Goal: Transaction & Acquisition: Obtain resource

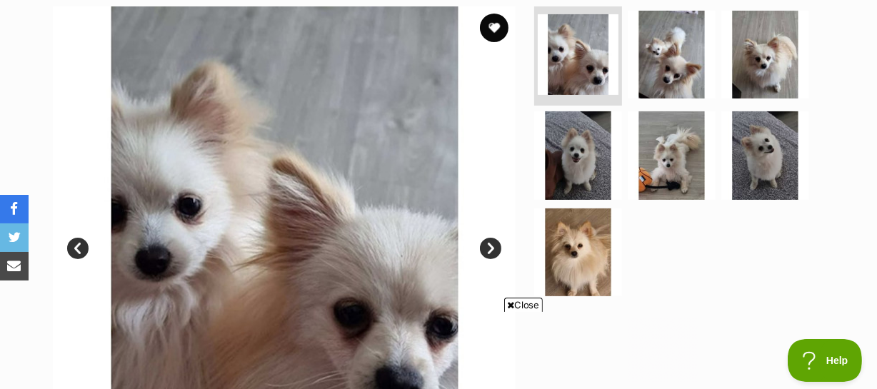
scroll to position [103, 0]
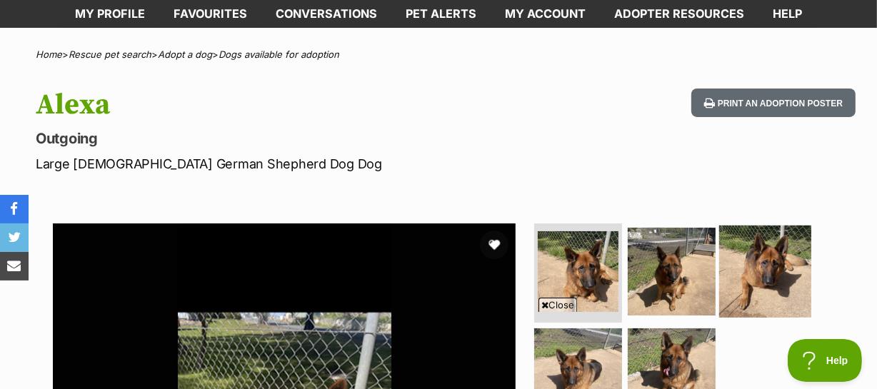
scroll to position [64, 0]
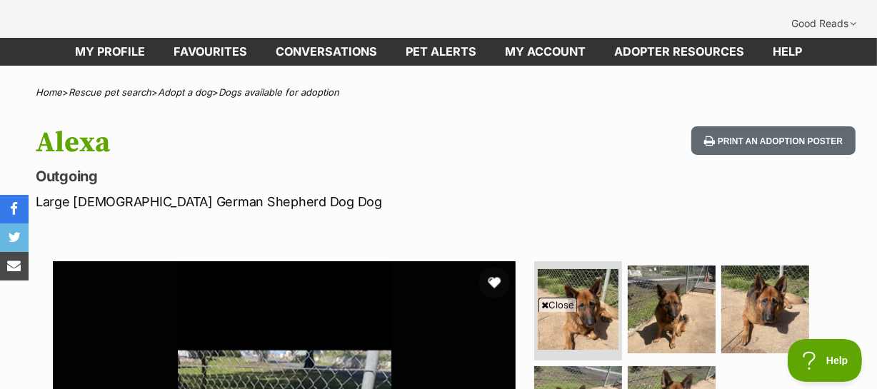
click at [492, 267] on button "favourite" at bounding box center [494, 282] width 31 height 31
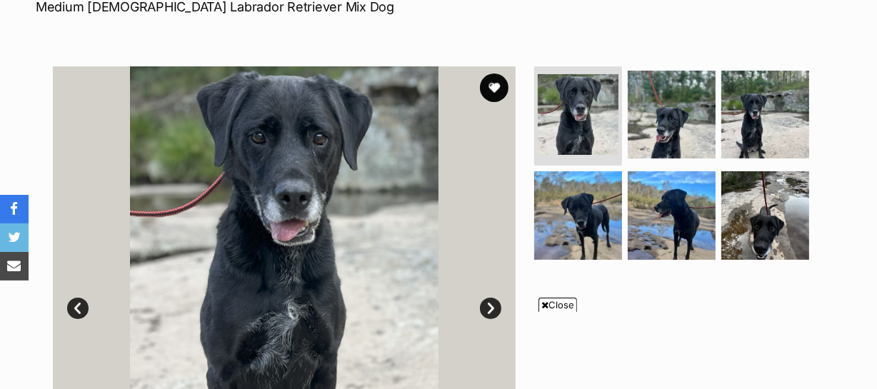
click at [490, 298] on link "Next" at bounding box center [490, 308] width 21 height 21
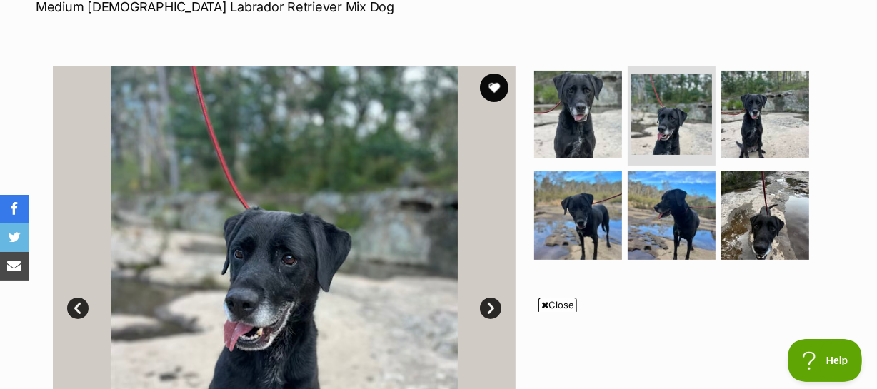
click at [490, 298] on link "Next" at bounding box center [490, 308] width 21 height 21
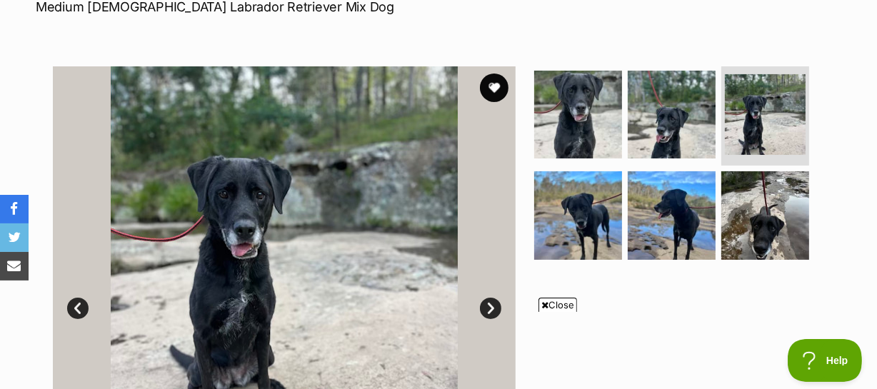
click at [490, 298] on link "Next" at bounding box center [490, 308] width 21 height 21
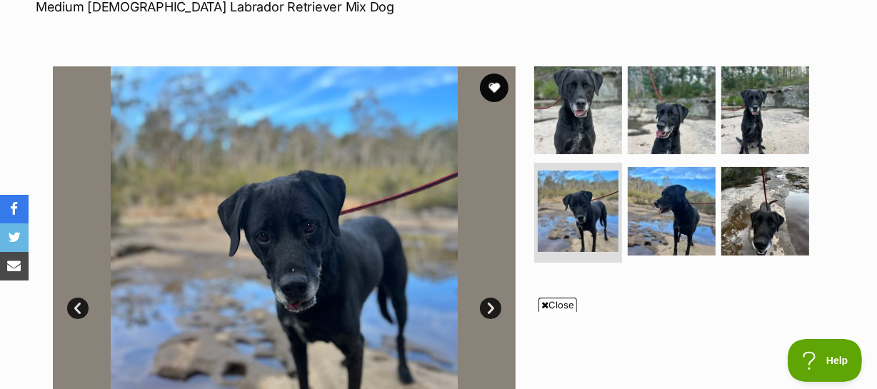
click at [490, 298] on link "Next" at bounding box center [490, 308] width 21 height 21
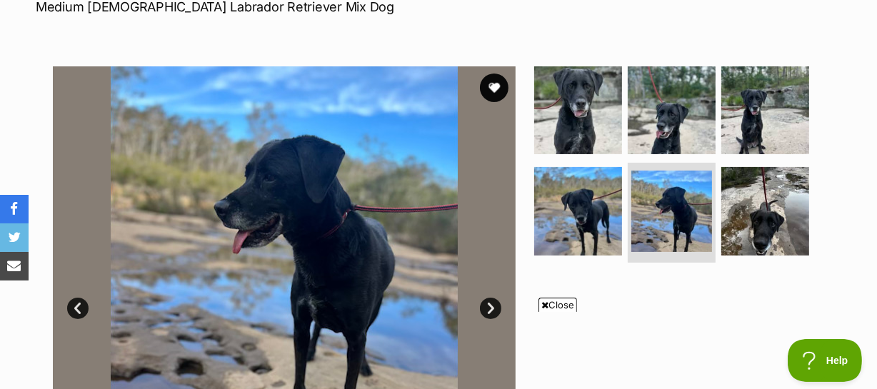
click at [490, 298] on link "Next" at bounding box center [490, 308] width 21 height 21
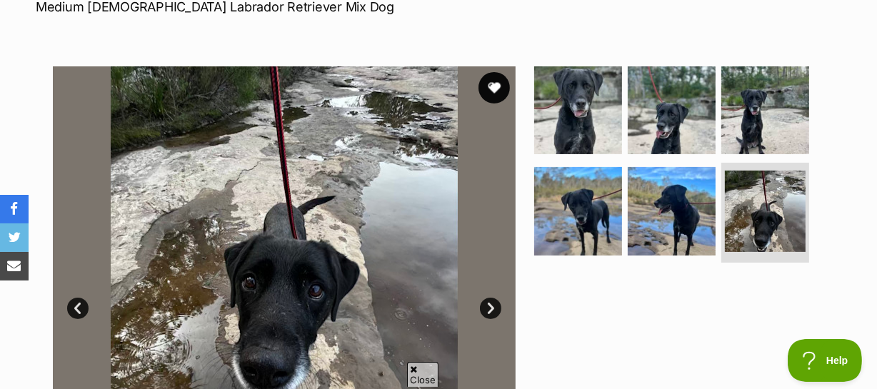
click at [495, 72] on button "favourite" at bounding box center [494, 87] width 31 height 31
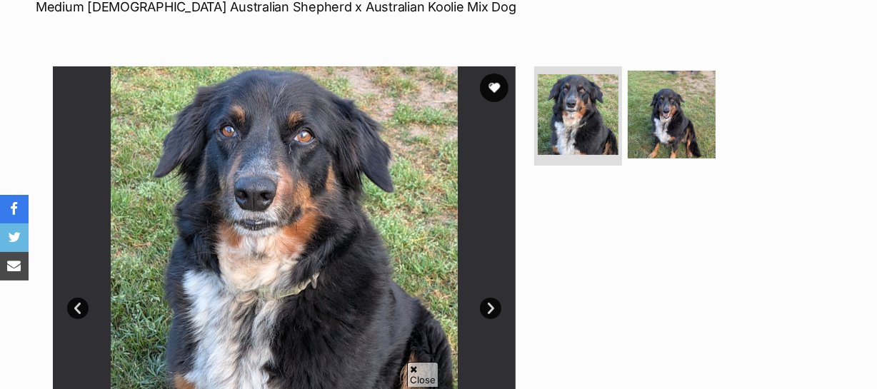
click at [490, 298] on link "Next" at bounding box center [490, 308] width 21 height 21
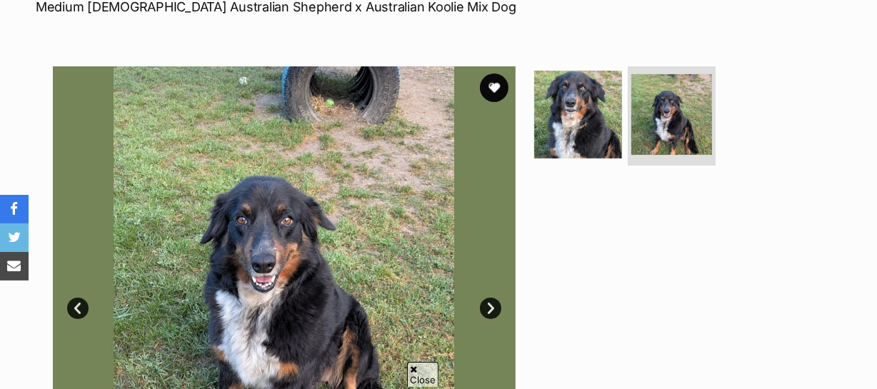
scroll to position [259, 0]
click at [490, 298] on link "Next" at bounding box center [490, 308] width 21 height 21
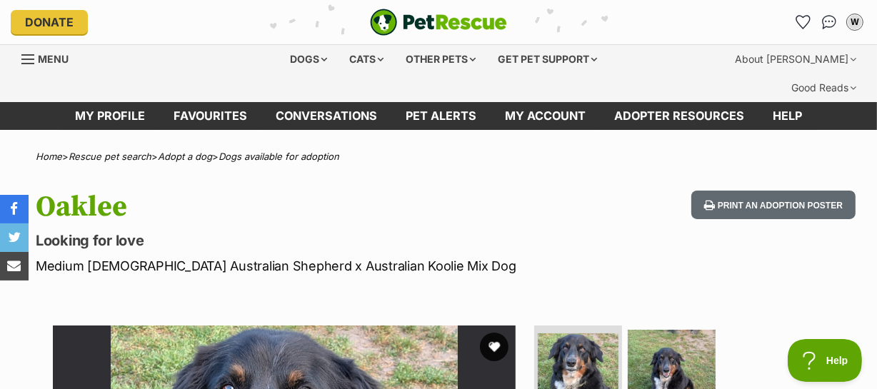
scroll to position [0, 0]
click at [493, 331] on button "favourite" at bounding box center [494, 346] width 31 height 31
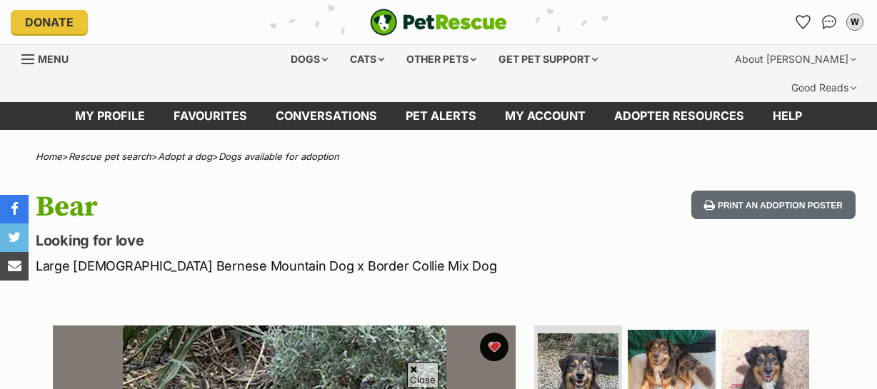
scroll to position [259, 0]
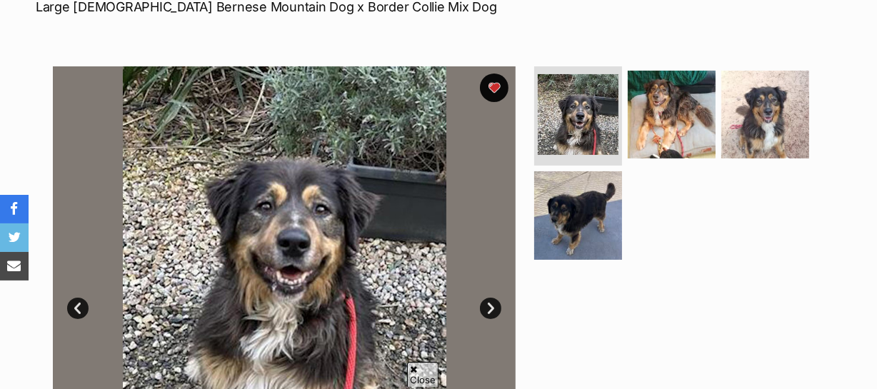
click at [490, 298] on link "Next" at bounding box center [490, 308] width 21 height 21
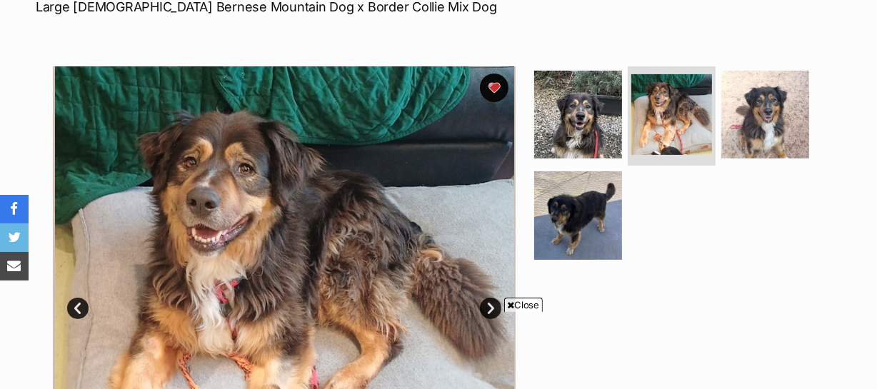
click at [490, 298] on link "Next" at bounding box center [490, 308] width 21 height 21
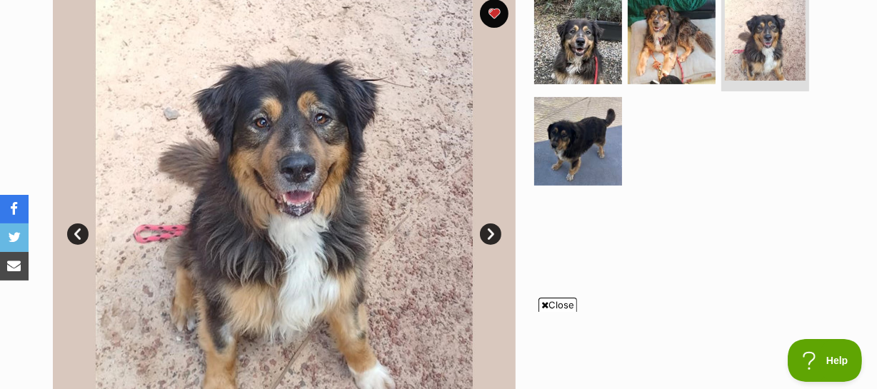
scroll to position [129, 0]
